Goal: Find specific page/section

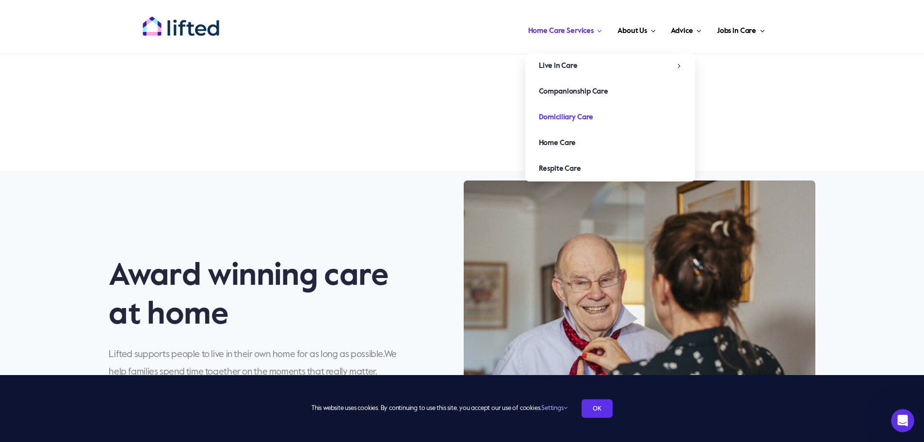
click at [548, 114] on span "Domiciliary Care" at bounding box center [566, 118] width 55 height 16
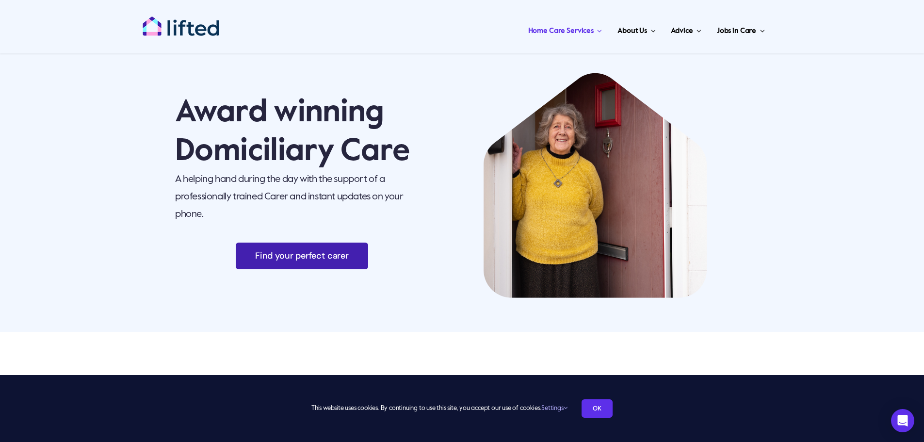
click at [330, 261] on span "Find your perfect carer" at bounding box center [302, 256] width 94 height 10
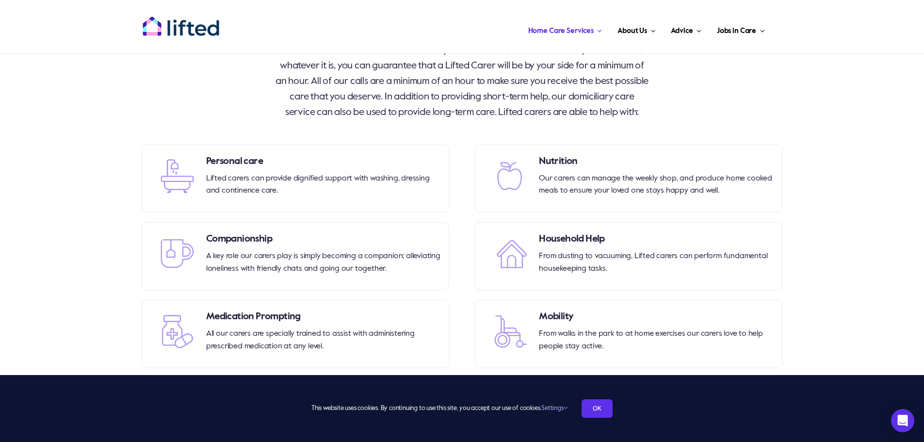
scroll to position [1455, 0]
